Goal: Browse casually

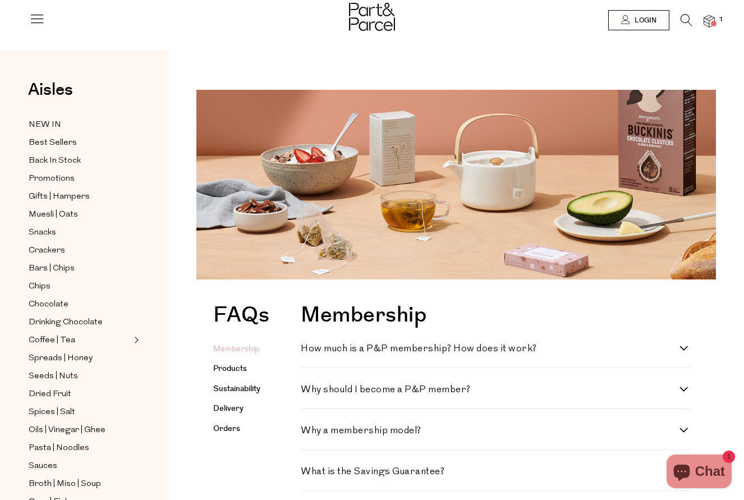
click at [569, 349] on h4 "How much is a P&P membership? How does it work?" at bounding box center [490, 349] width 379 height 10
click at [308, 349] on work\? "How much is a P&P membership? How does it work?" at bounding box center [304, 347] width 7 height 7
checkbox work\? "true"
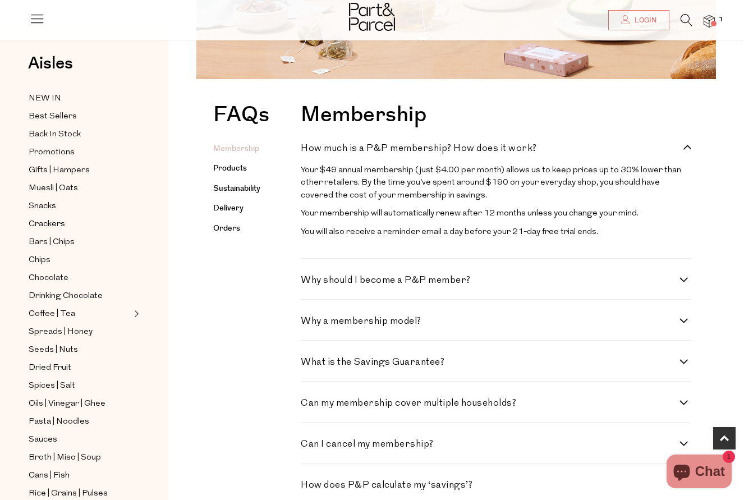
scroll to position [201, 0]
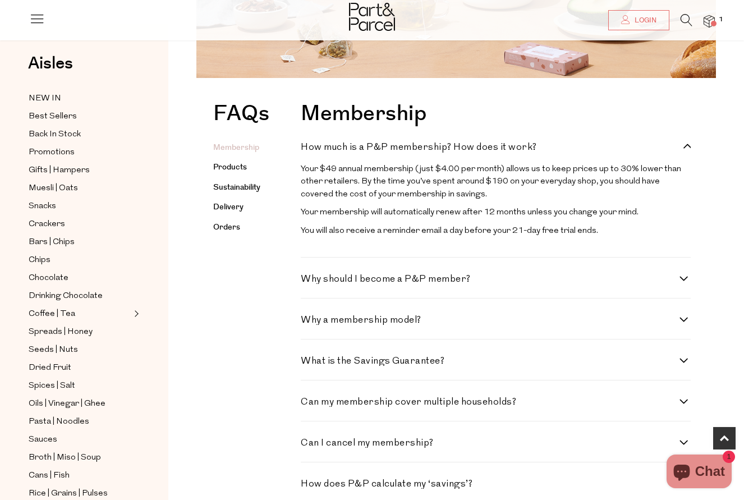
click at [428, 320] on h4 "Why a membership model?" at bounding box center [490, 320] width 379 height 10
click at [308, 320] on model\? "Why a membership model?" at bounding box center [304, 318] width 7 height 7
checkbox model\? "true"
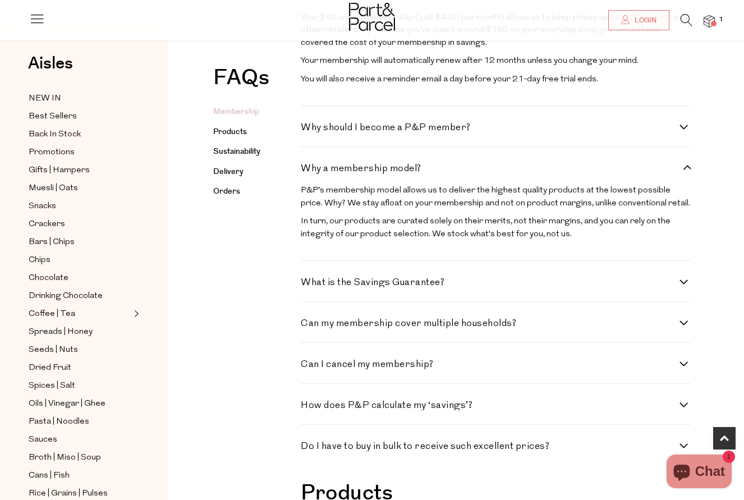
scroll to position [355, 0]
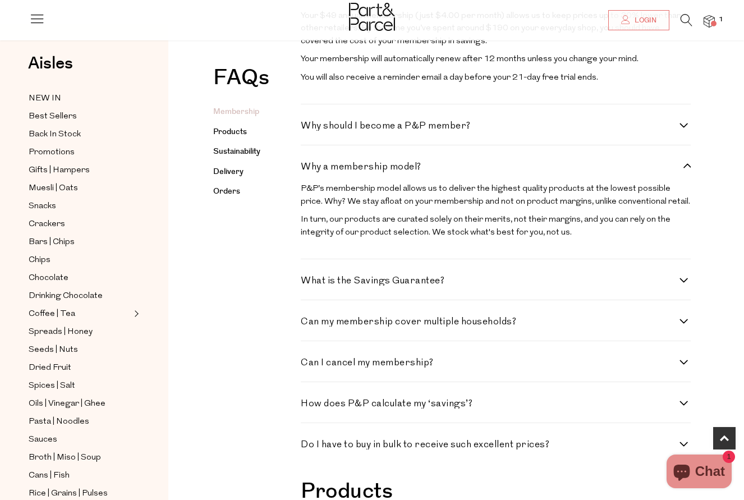
click at [428, 320] on h4 "Can my membership cover multiple households?" at bounding box center [490, 322] width 379 height 10
click at [308, 320] on households\? "Can my membership cover multiple households?" at bounding box center [304, 320] width 7 height 7
checkbox households\? "true"
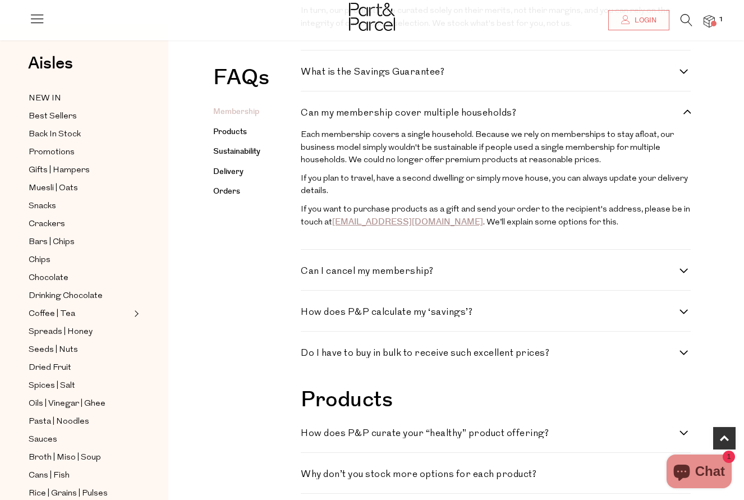
scroll to position [564, 0]
click at [482, 349] on h4 "Do I have to buy in bulk to receive such excellent prices?" at bounding box center [490, 353] width 379 height 10
click at [308, 349] on prices\? "Do I have to buy in bulk to receive such excellent prices?" at bounding box center [304, 351] width 7 height 7
checkbox prices\? "true"
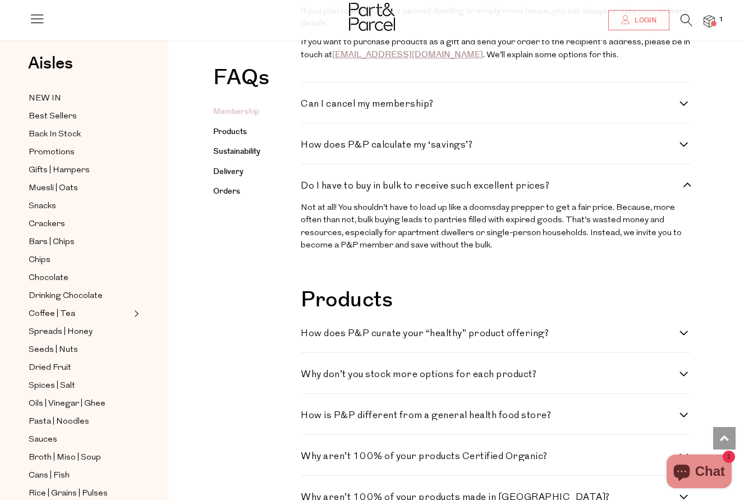
scroll to position [734, 0]
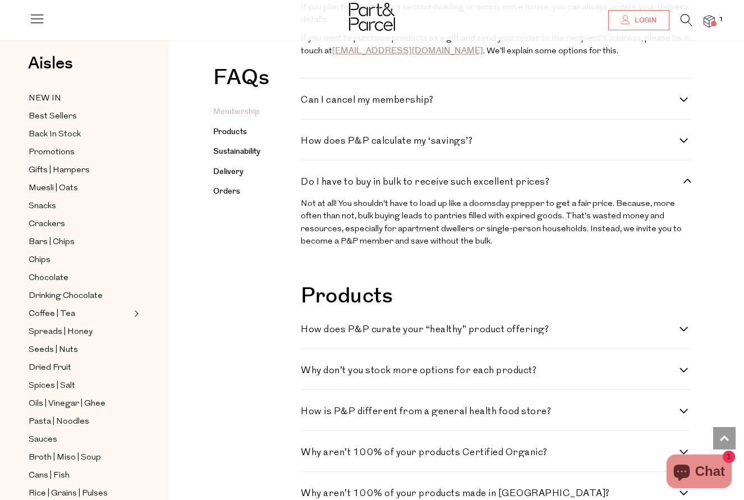
click at [503, 366] on h4 "Why don’t you stock more options for each product?" at bounding box center [490, 371] width 379 height 10
click at [308, 366] on product\? "Why don’t you stock more options for each product?" at bounding box center [304, 369] width 7 height 7
checkbox product\? "true"
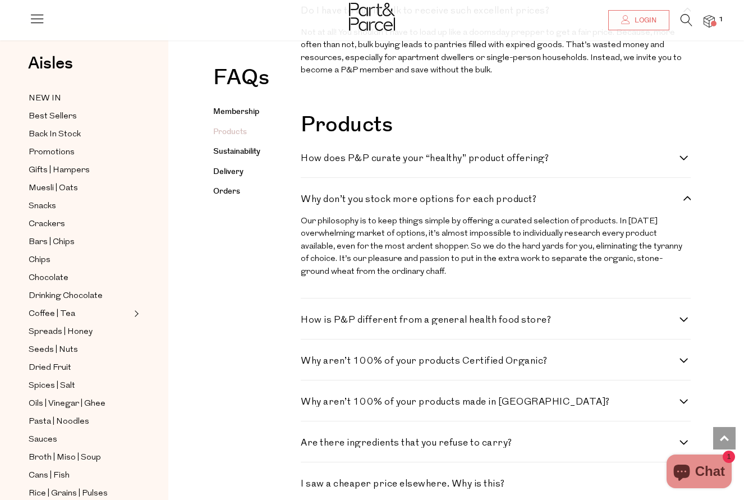
scroll to position [907, 0]
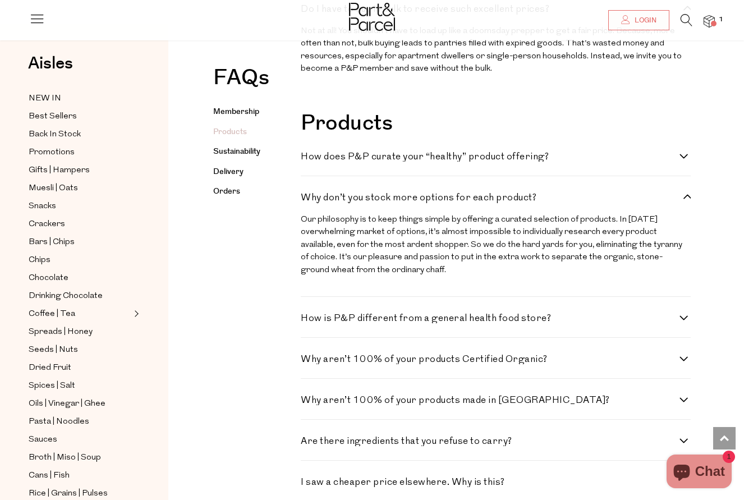
click at [498, 395] on h4 "Why aren’t 100% of your products made in Australia?" at bounding box center [490, 400] width 379 height 10
click at [308, 395] on Australia\? "Why aren’t 100% of your products made in Australia?" at bounding box center [304, 398] width 7 height 7
checkbox Australia\? "true"
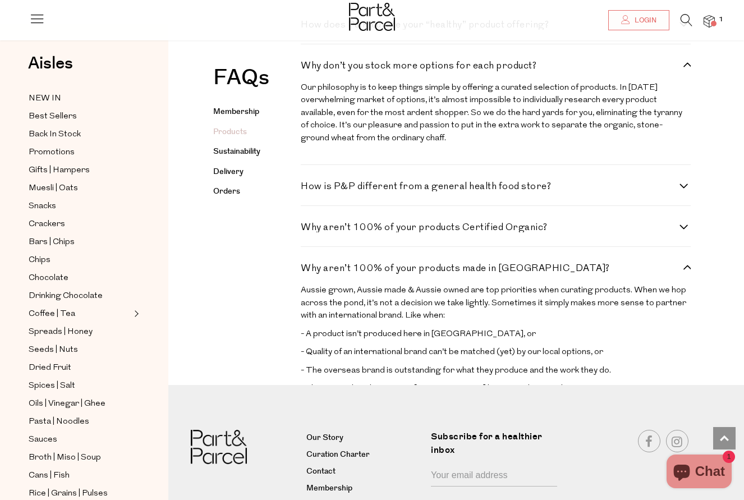
scroll to position [1041, 0]
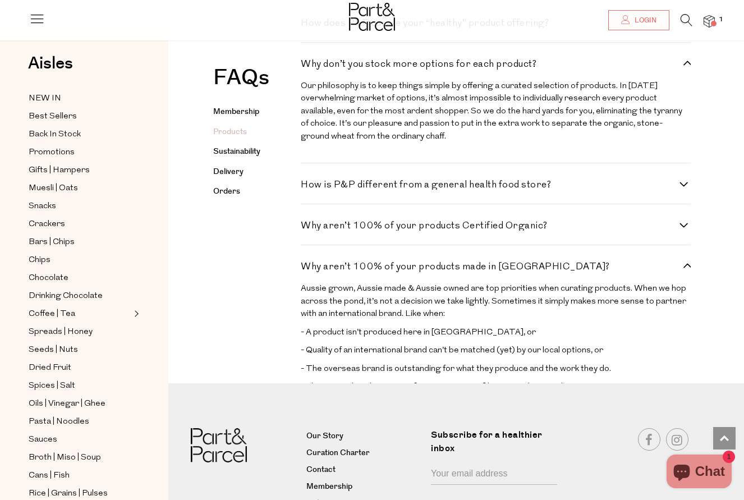
click at [712, 374] on div "FAQs Membership Products Sustainability Delivery Orders Membership Why a member…" at bounding box center [455, 413] width 519 height 2299
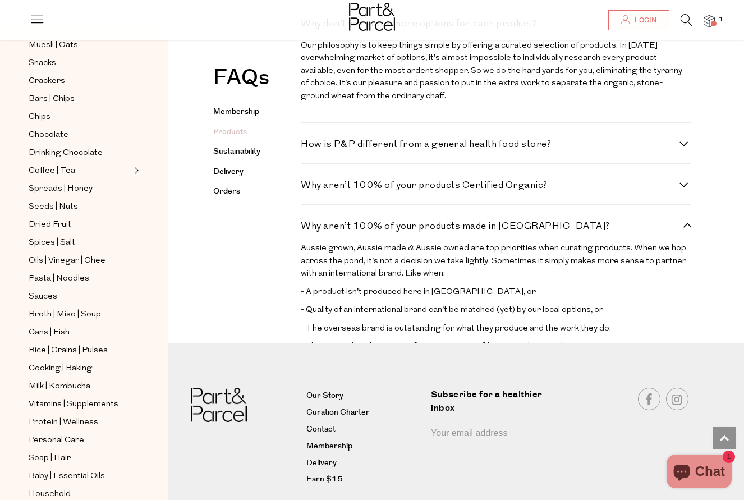
scroll to position [144, 0]
click at [52, 422] on span "Protein | Wellness" at bounding box center [64, 421] width 70 height 13
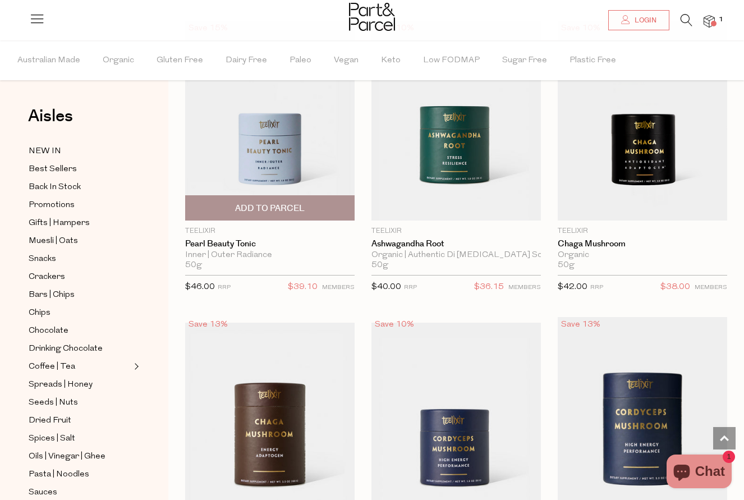
scroll to position [3979, 0]
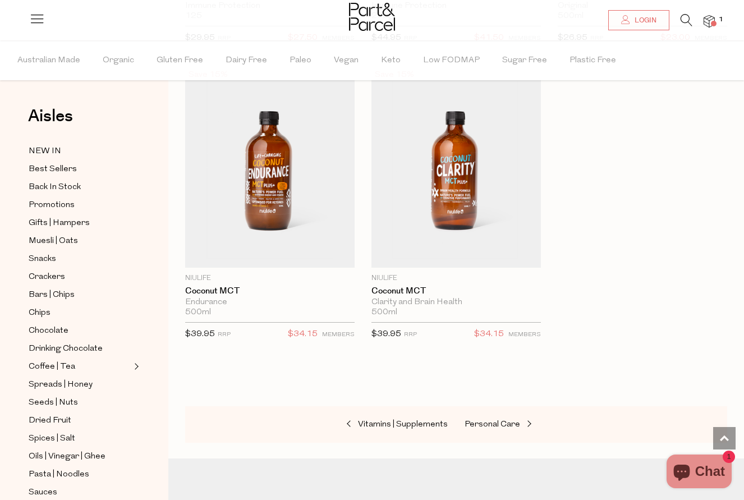
scroll to position [8115, 0]
click at [42, 403] on span "Seeds | Nuts" at bounding box center [53, 402] width 49 height 13
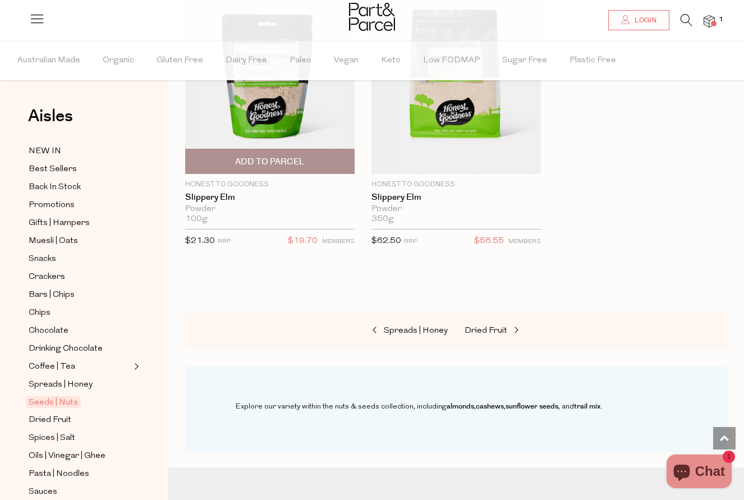
scroll to position [4619, 0]
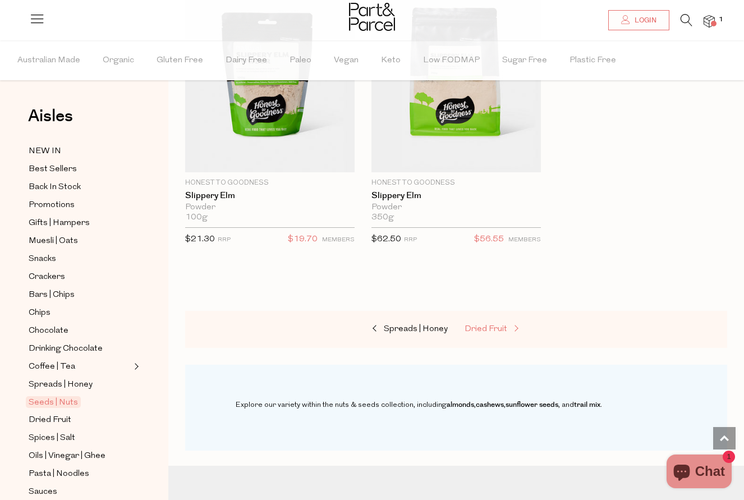
click at [497, 325] on span "Dried Fruit" at bounding box center [485, 329] width 43 height 8
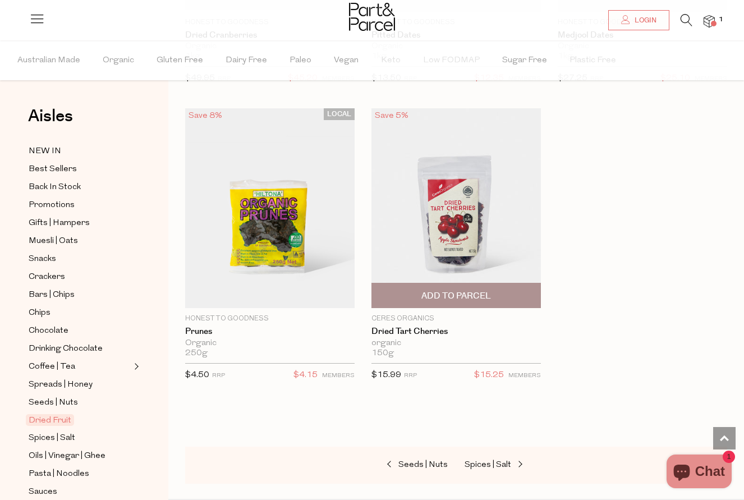
scroll to position [932, 0]
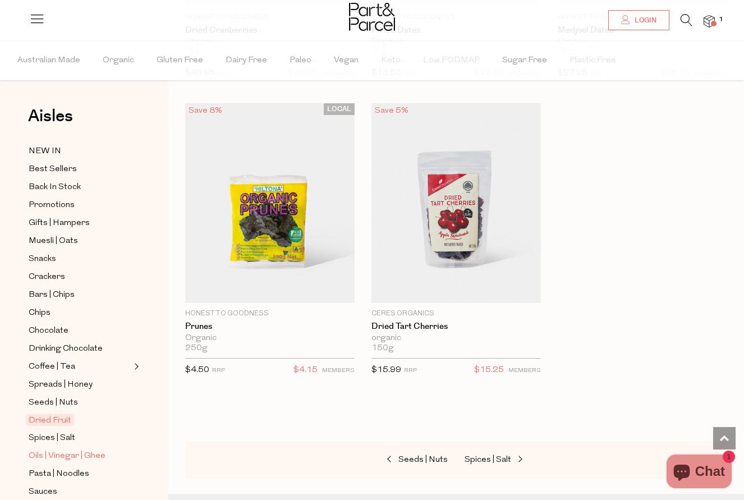
click at [98, 455] on span "Oils | Vinegar | Ghee" at bounding box center [67, 455] width 77 height 13
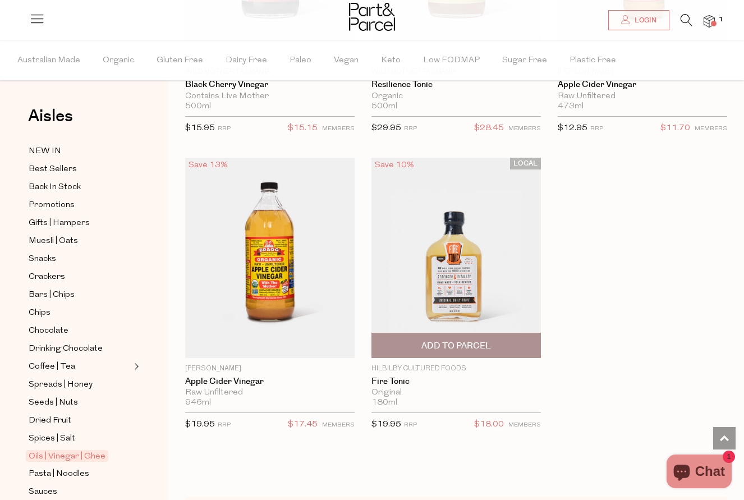
scroll to position [4779, 0]
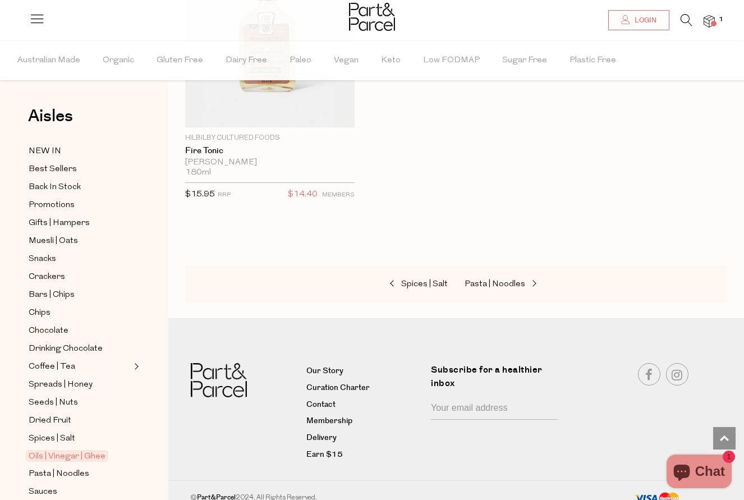
scroll to position [5304, 0]
click at [61, 240] on span "Muesli | Oats" at bounding box center [53, 240] width 49 height 13
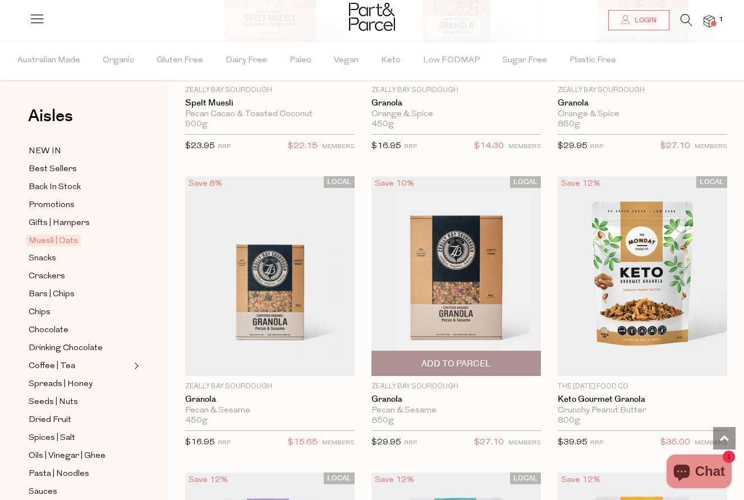
scroll to position [3256, 0]
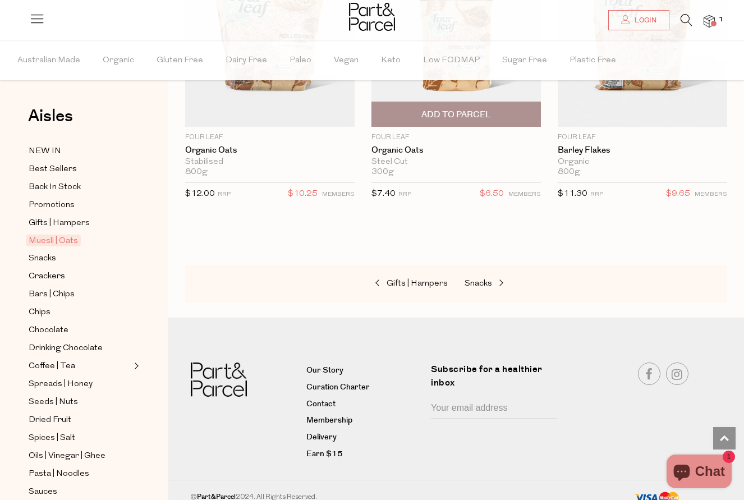
scroll to position [4984, 0]
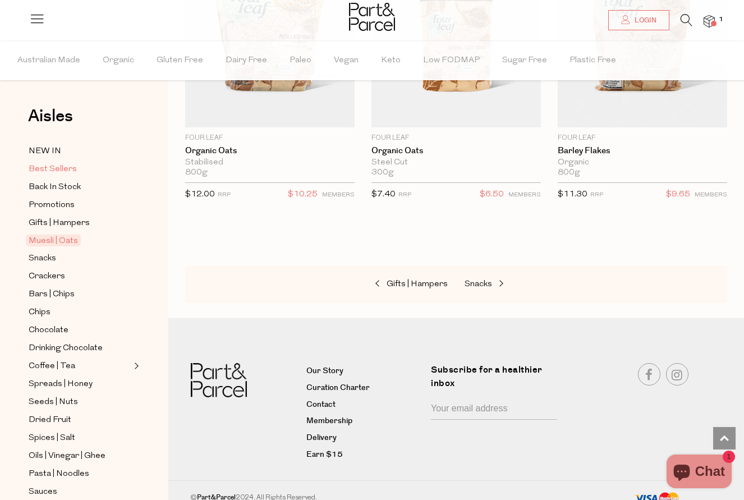
click at [58, 167] on span "Best Sellers" at bounding box center [53, 169] width 48 height 13
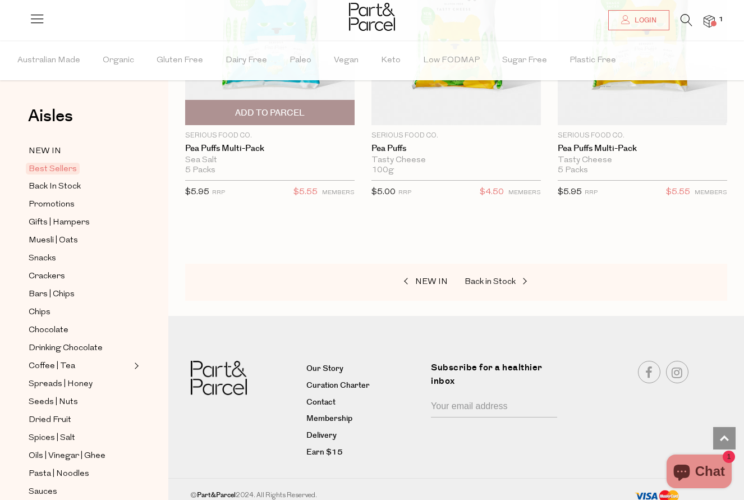
scroll to position [4099, 0]
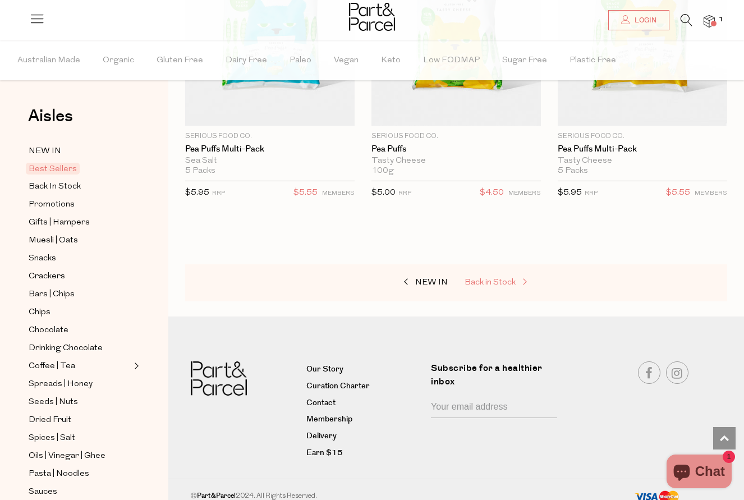
click at [487, 278] on span "Back in Stock" at bounding box center [489, 282] width 51 height 8
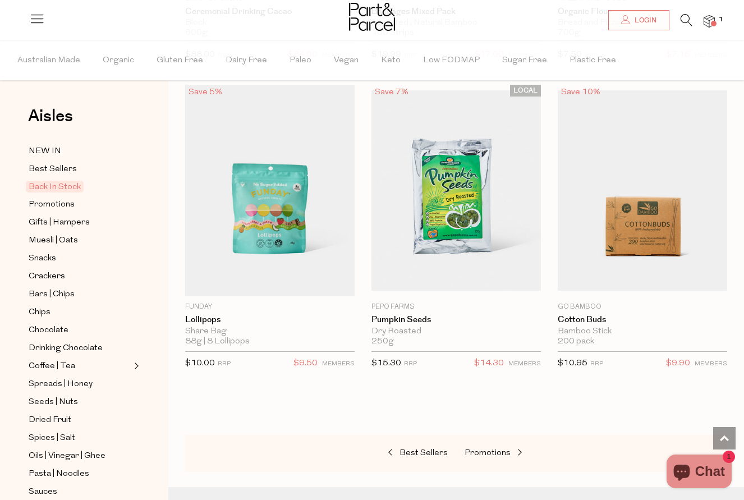
scroll to position [664, 0]
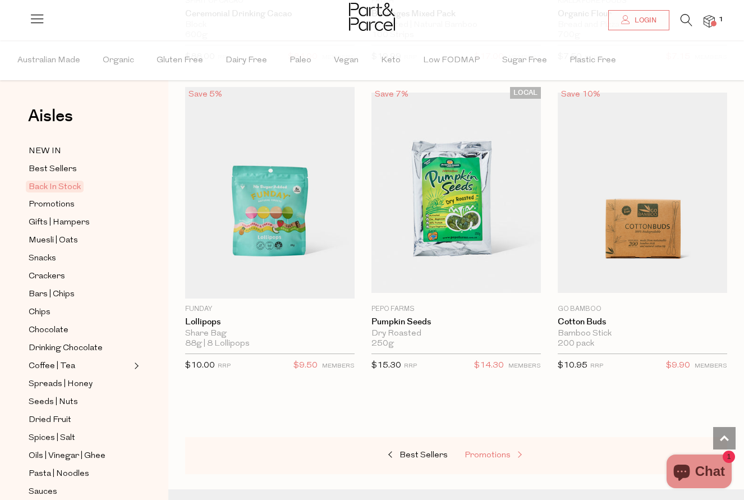
click at [494, 451] on span "Promotions" at bounding box center [487, 455] width 46 height 8
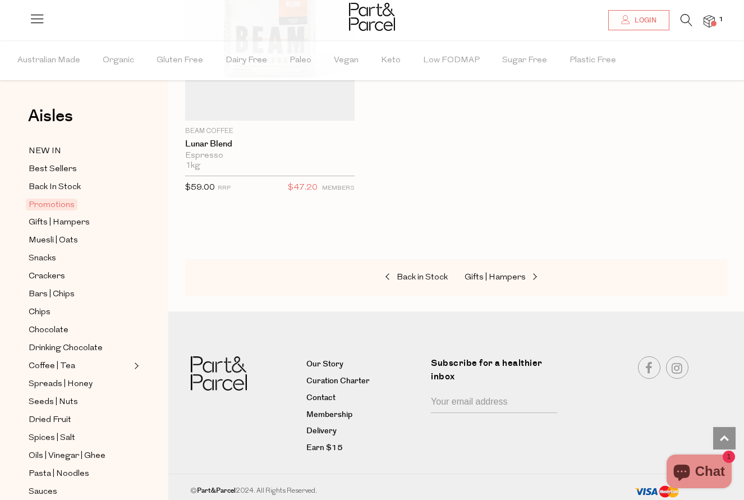
scroll to position [2027, 0]
